Goal: Entertainment & Leisure: Consume media (video, audio)

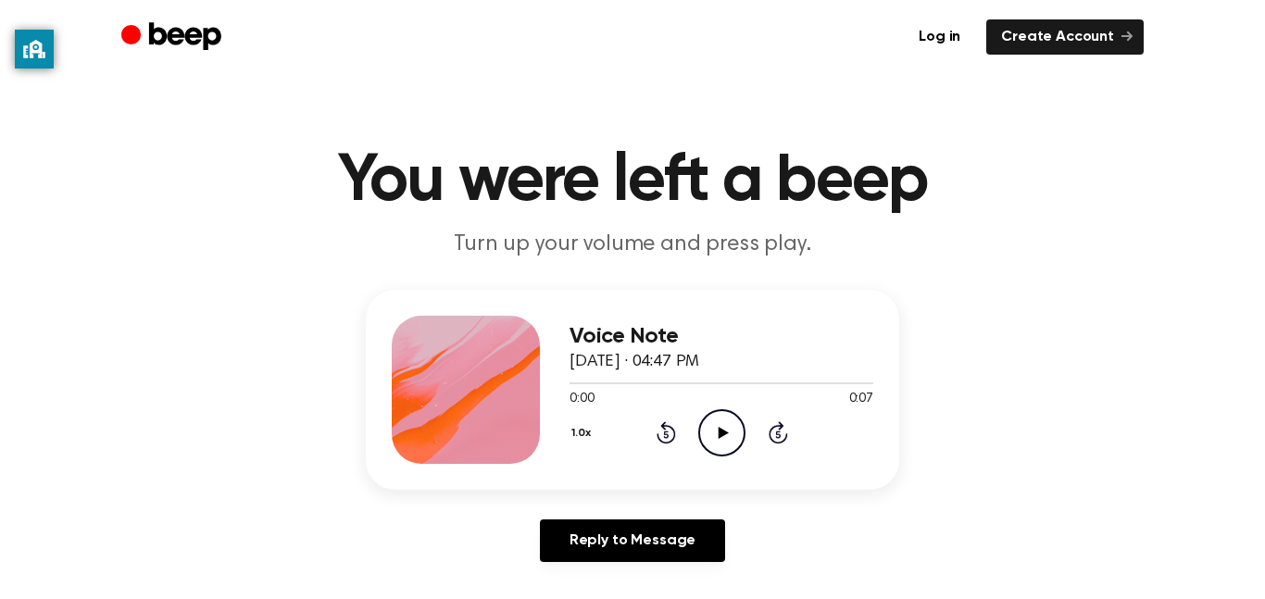
click at [731, 430] on icon "Play Audio" at bounding box center [721, 432] width 47 height 47
click at [731, 433] on icon "Play Audio" at bounding box center [721, 432] width 47 height 47
click at [731, 426] on icon "Pause Audio" at bounding box center [721, 432] width 47 height 47
click at [723, 433] on icon at bounding box center [723, 433] width 10 height 12
click at [719, 420] on icon "Play Audio" at bounding box center [721, 432] width 47 height 47
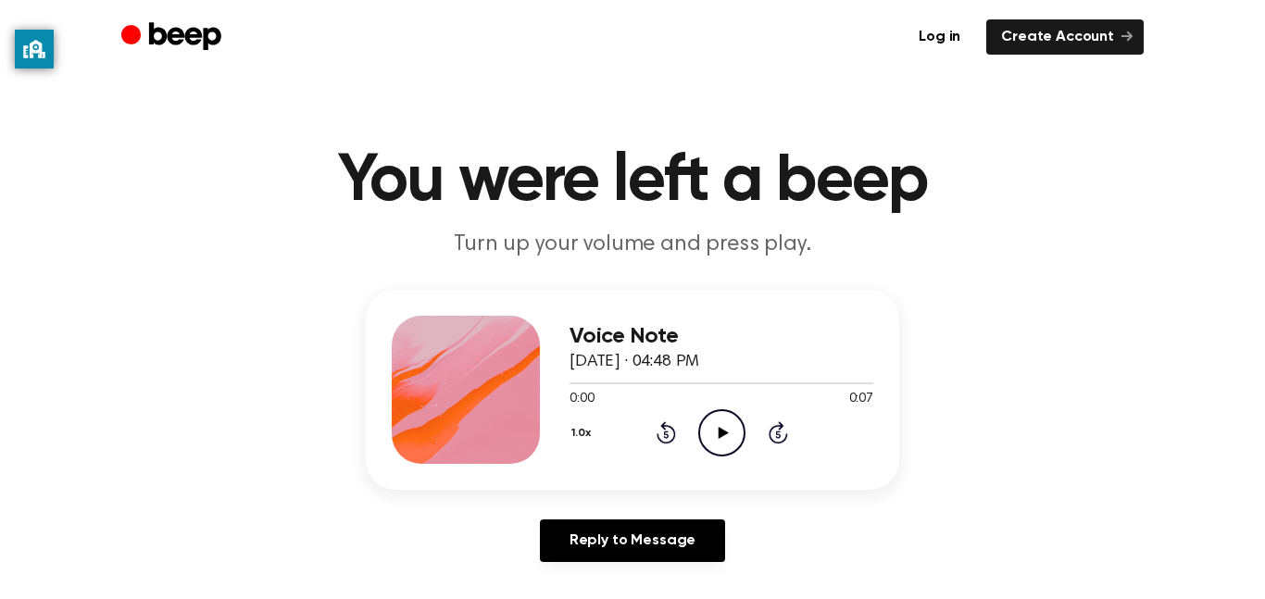
click at [717, 446] on icon "Play Audio" at bounding box center [721, 432] width 47 height 47
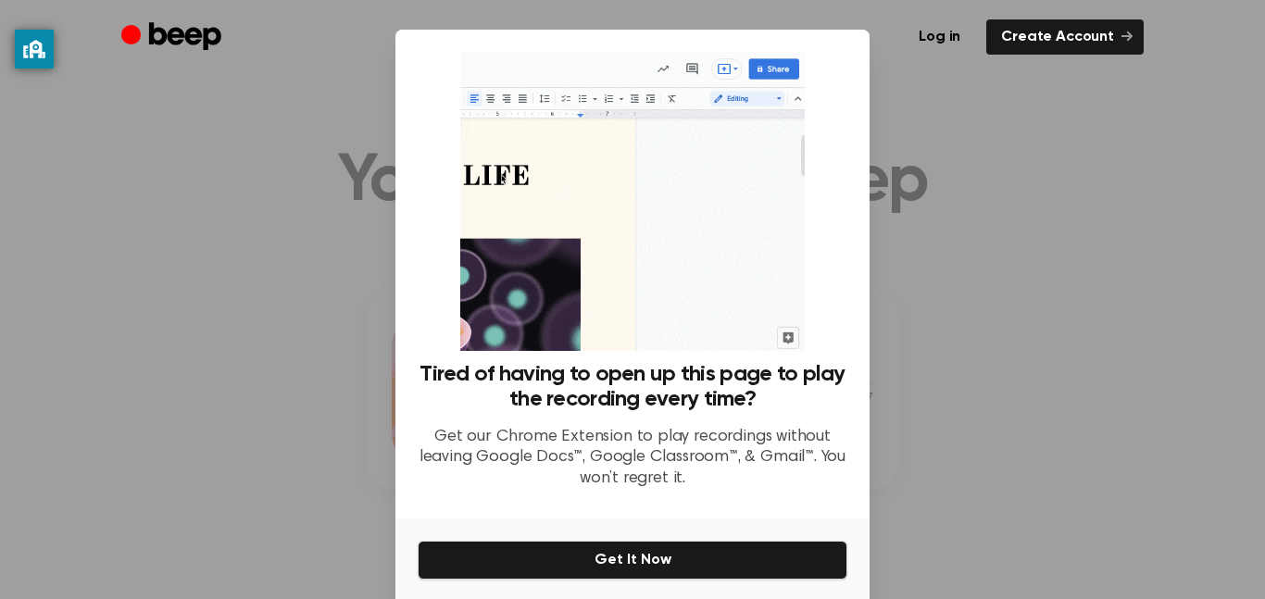
scroll to position [13, 0]
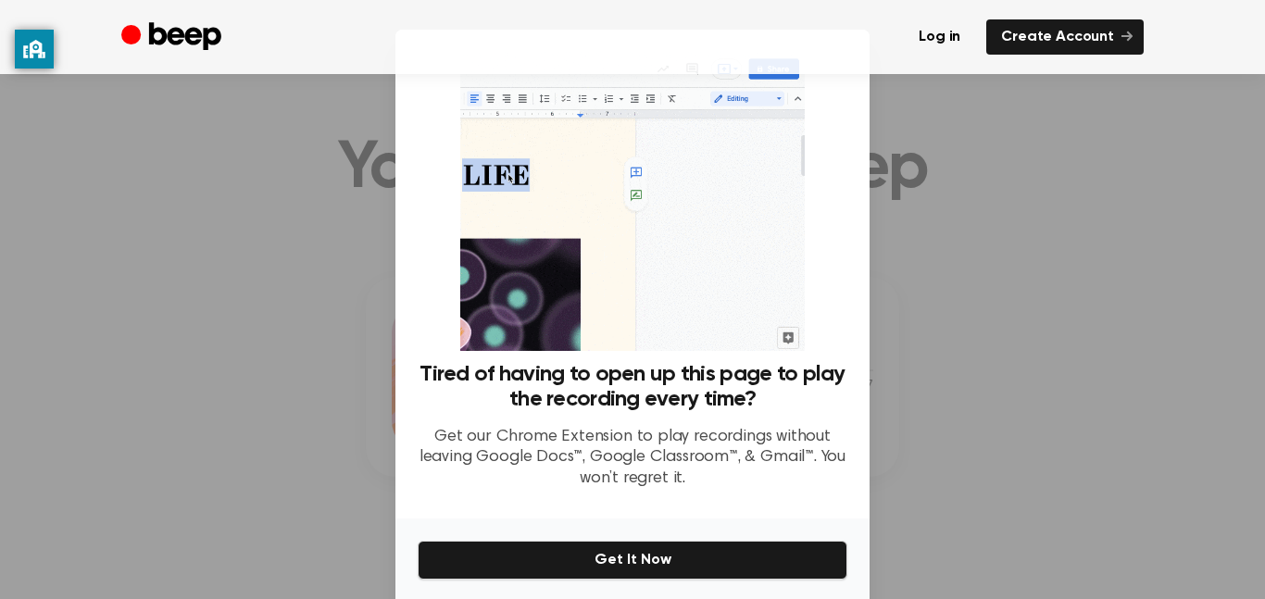
click at [971, 277] on div at bounding box center [632, 299] width 1265 height 599
click at [985, 264] on div at bounding box center [632, 299] width 1265 height 599
click at [977, 252] on div at bounding box center [632, 299] width 1265 height 599
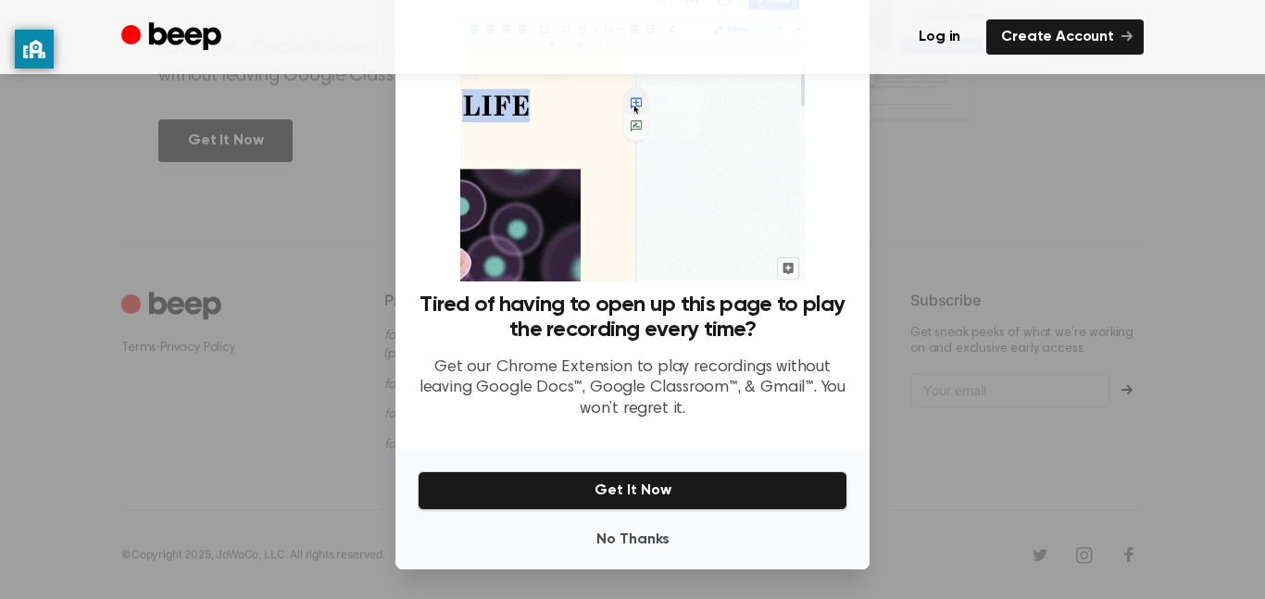
scroll to position [0, 0]
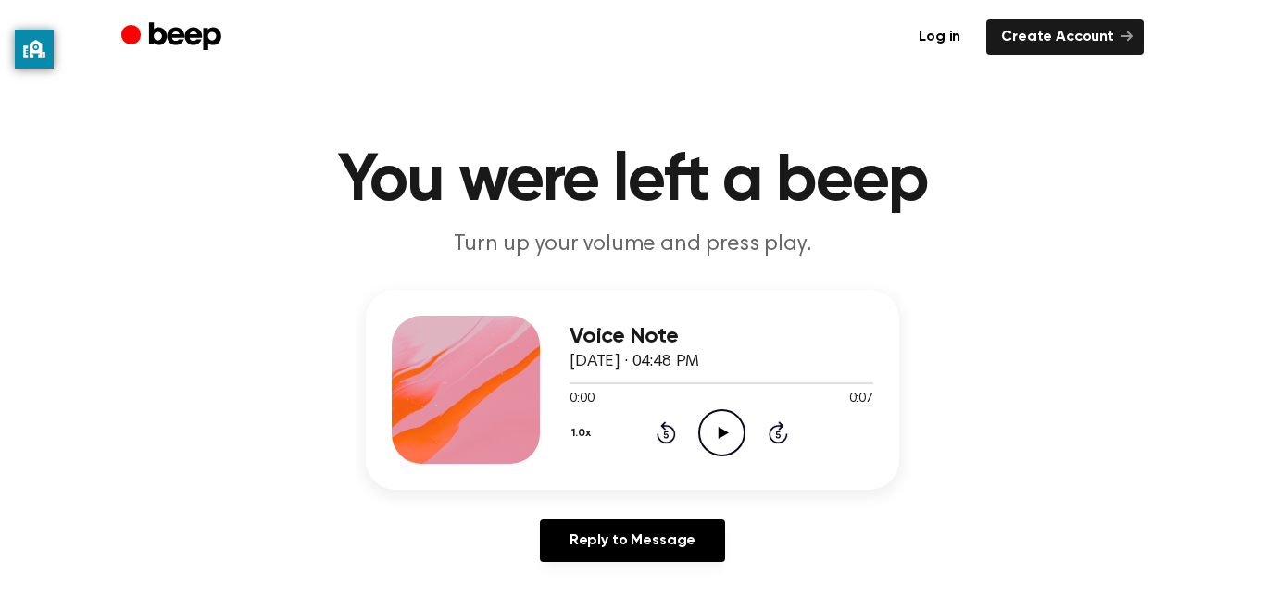
click at [723, 433] on icon at bounding box center [723, 433] width 10 height 12
